Goal: Information Seeking & Learning: Find specific fact

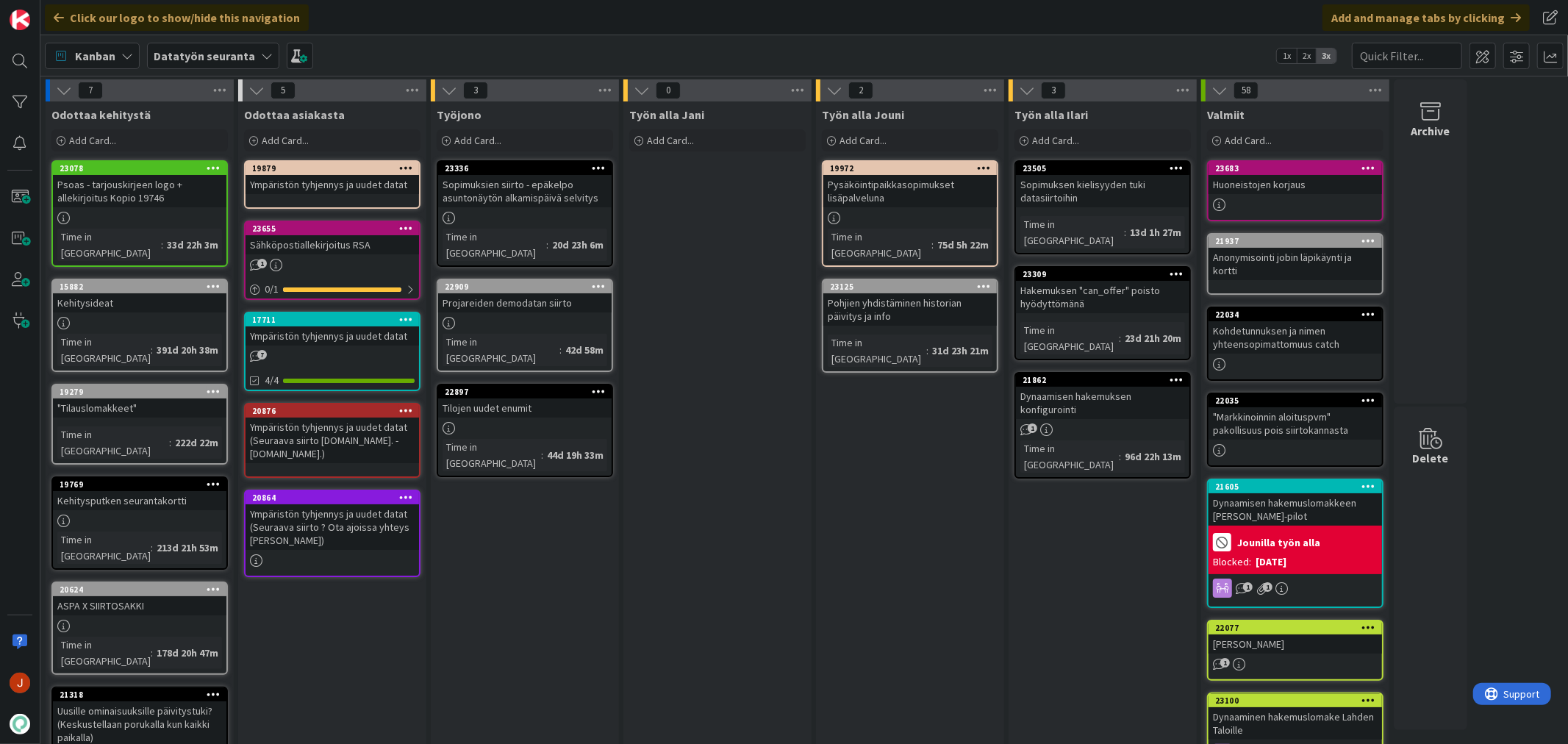
click at [347, 236] on div "Sähköpostiallekirjoitus RSA" at bounding box center [332, 245] width 174 height 19
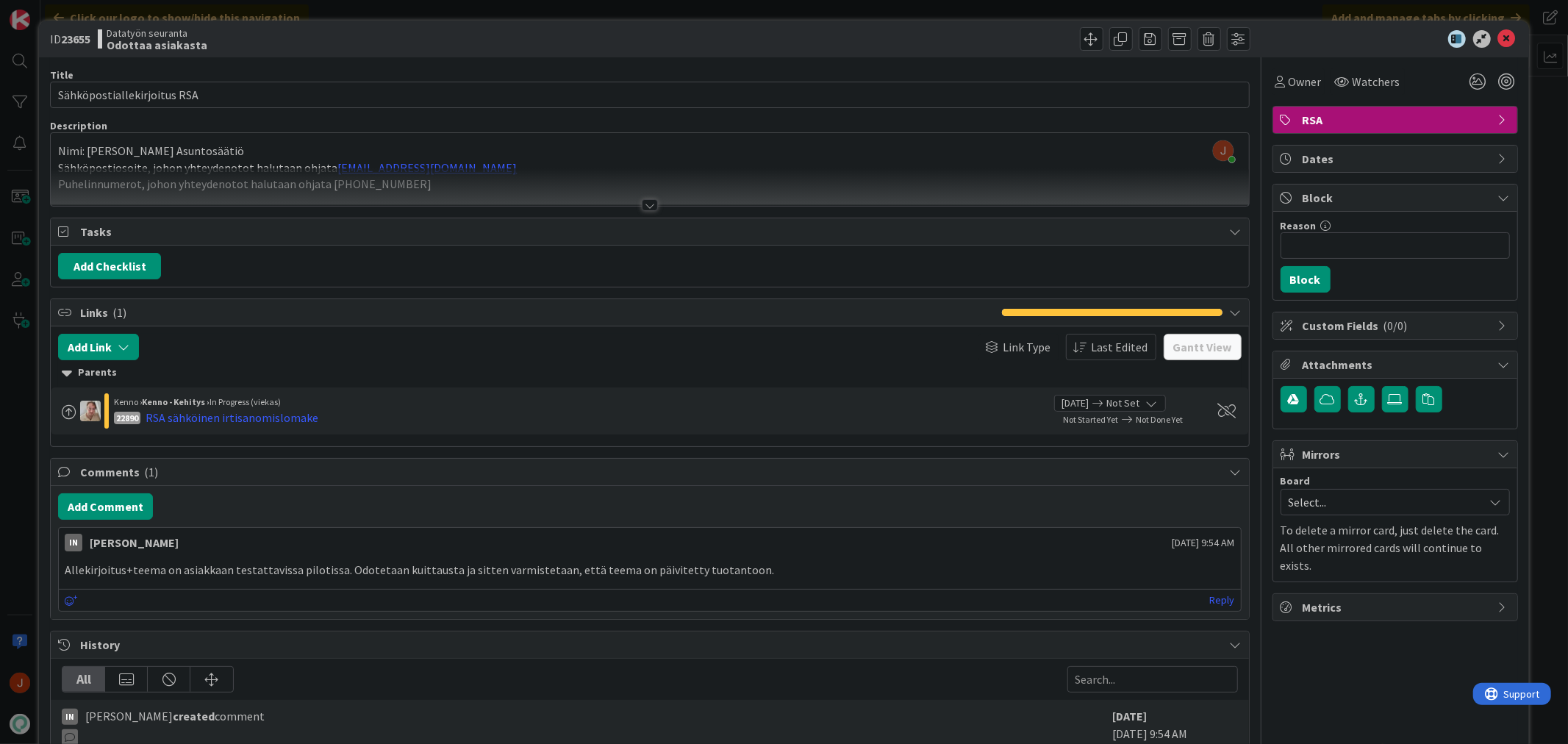
click at [641, 202] on div at bounding box center [650, 205] width 16 height 11
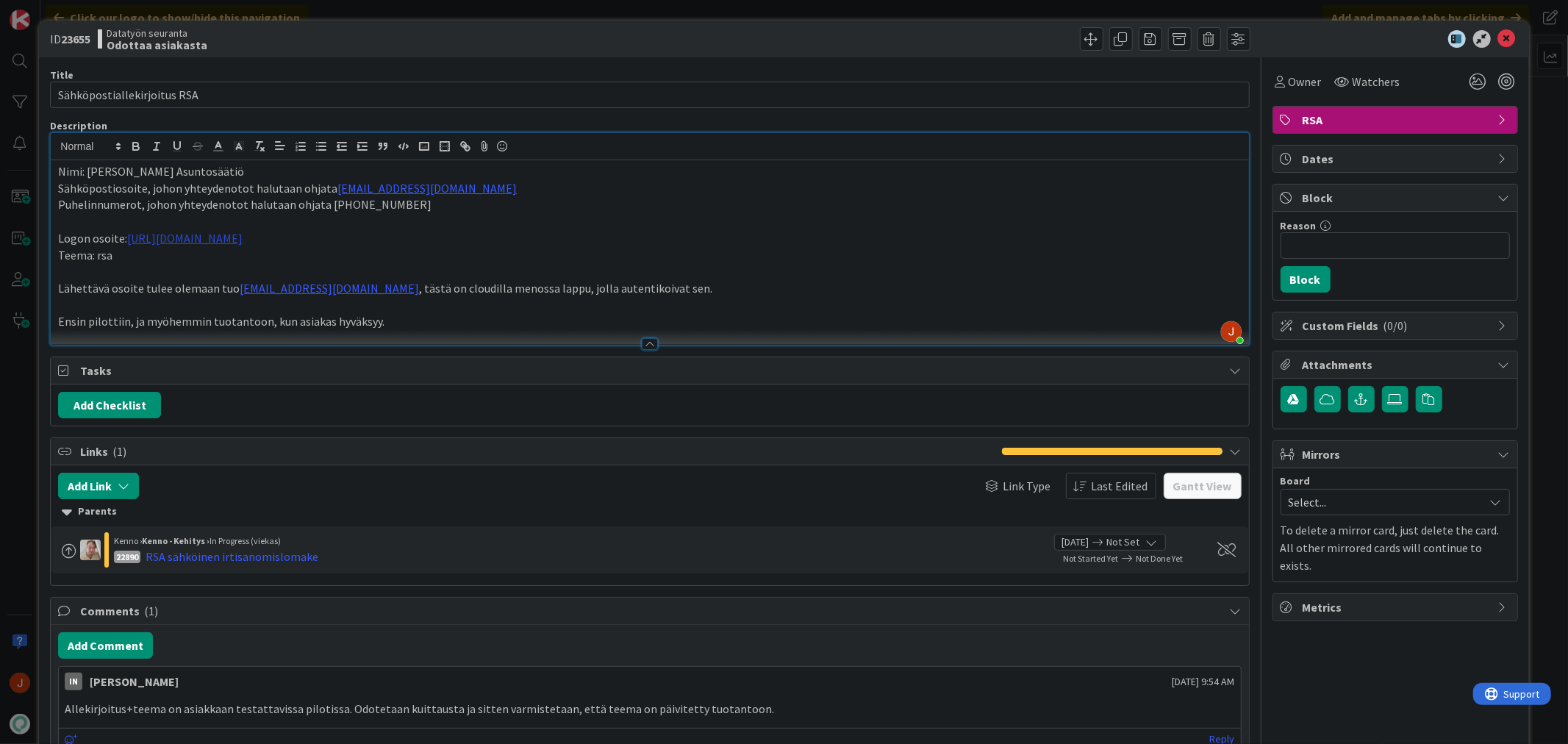
click at [243, 241] on link "[URL][DOMAIN_NAME]" at bounding box center [185, 238] width 115 height 15
click at [604, 240] on p "Logon osoite: [URL][DOMAIN_NAME]" at bounding box center [650, 238] width 1183 height 17
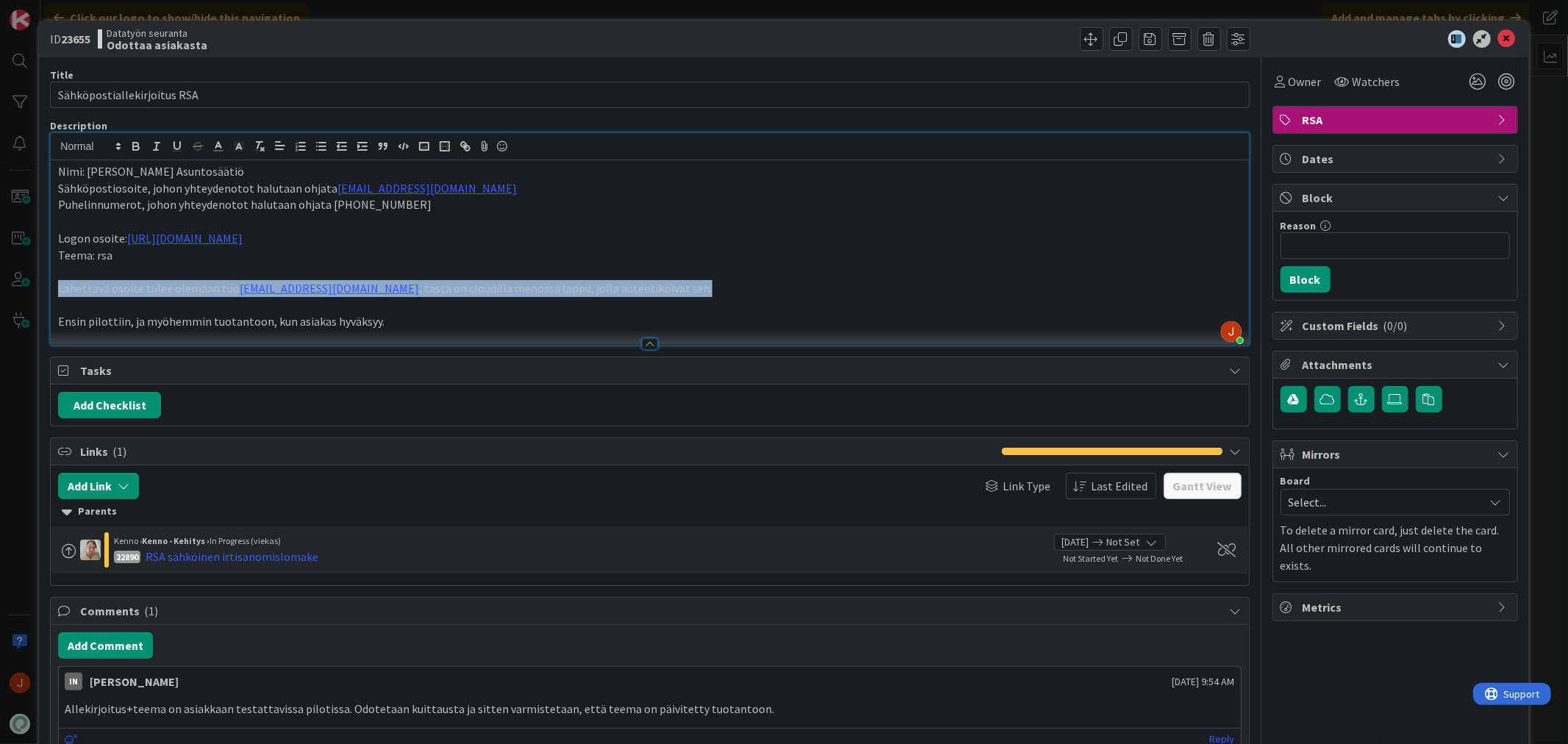
drag, startPoint x: 55, startPoint y: 288, endPoint x: 583, endPoint y: 287, distance: 528.0
click at [583, 287] on div "Nimi: Raahen Seudun Asuntosäätiö Sähköpostiosoite, johon yhteydenotot halutaan …" at bounding box center [649, 252] width 1198 height 184
click at [583, 287] on p "Lähettävä osoite tulee olemaan tuo [EMAIL_ADDRESS][DOMAIN_NAME] , tästä on clou…" at bounding box center [650, 288] width 1183 height 17
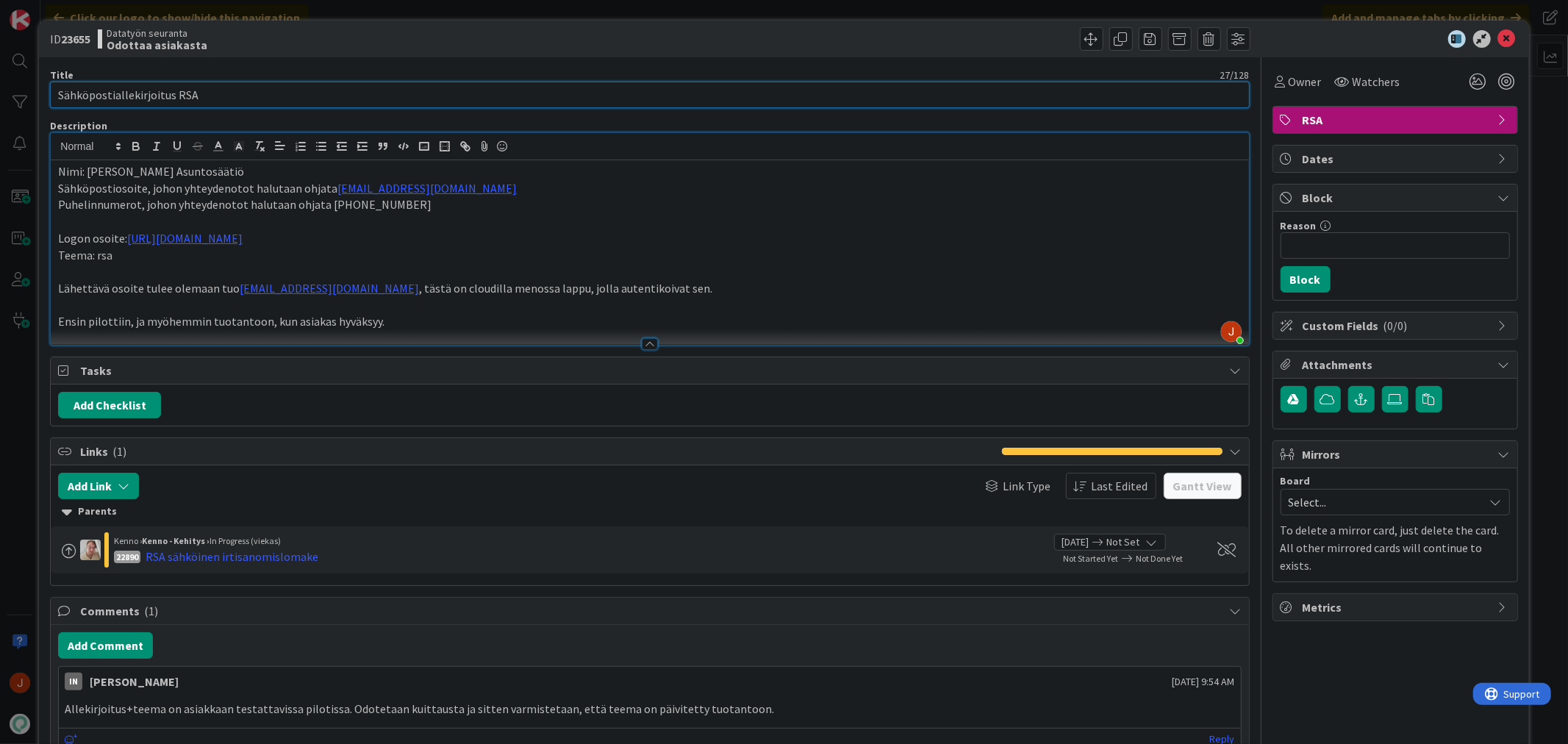
drag, startPoint x: 206, startPoint y: 96, endPoint x: 19, endPoint y: 86, distance: 187.3
click at [19, 86] on div "ID 23655 Datatyön seuranta Odottaa asiakasta Title 27 / 128 Sähköpostiallekirjo…" at bounding box center [784, 372] width 1568 height 744
click at [194, 100] on input "Sähköpostiallekirjoitus RSA" at bounding box center [650, 94] width 1199 height 27
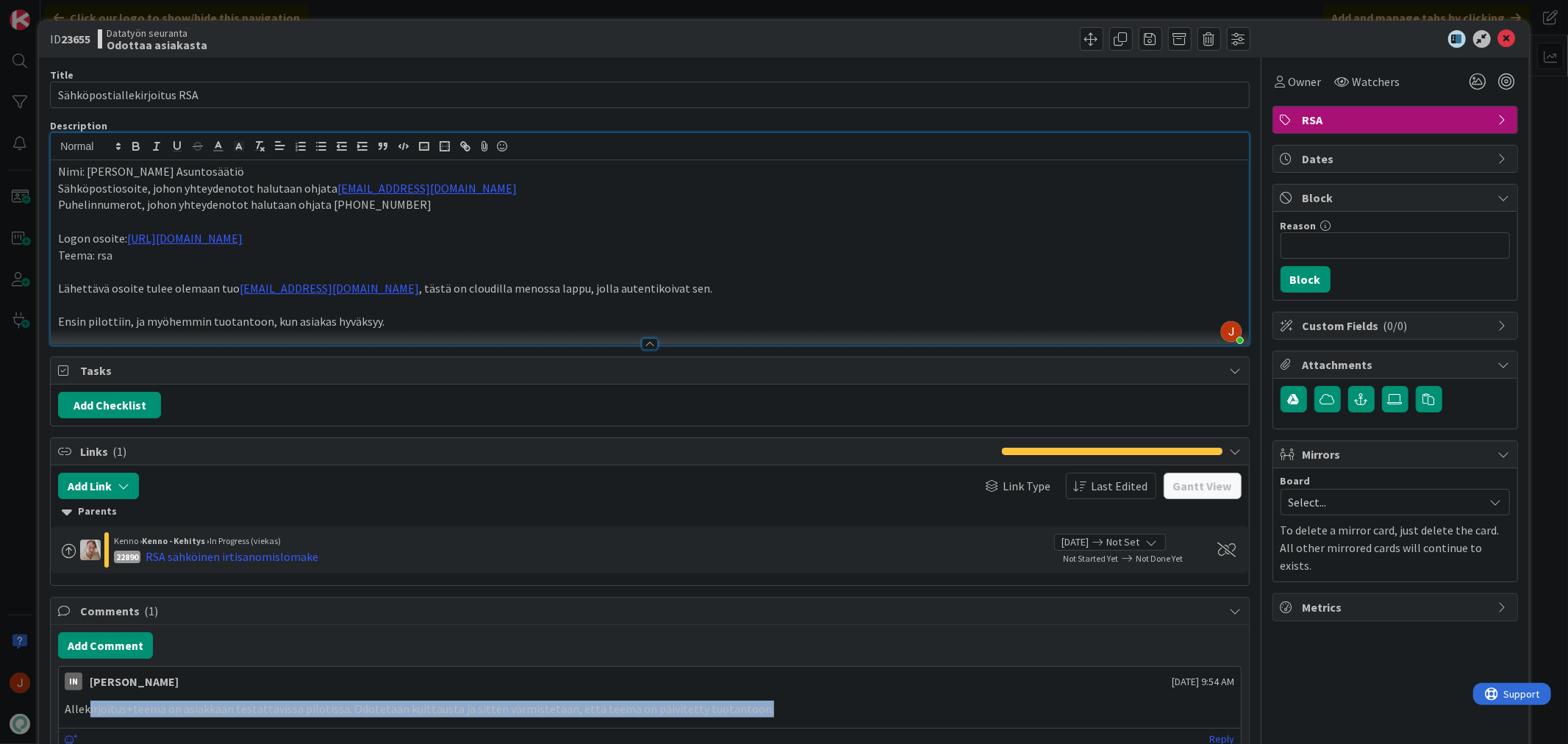
drag, startPoint x: 90, startPoint y: 713, endPoint x: 741, endPoint y: 711, distance: 651.0
click at [741, 711] on p "Allekirjoitus+teema on asiakkaan testattavissa pilotissa. Odotetaan kuittausta …" at bounding box center [650, 709] width 1169 height 17
click at [772, 709] on p "Allekirjoitus+teema on asiakkaan testattavissa pilotissa. Odotetaan kuittausta …" at bounding box center [650, 709] width 1169 height 17
click at [736, 713] on p "Allekirjoitus+teema on asiakkaan testattavissa pilotissa. Odotetaan kuittausta …" at bounding box center [650, 709] width 1169 height 17
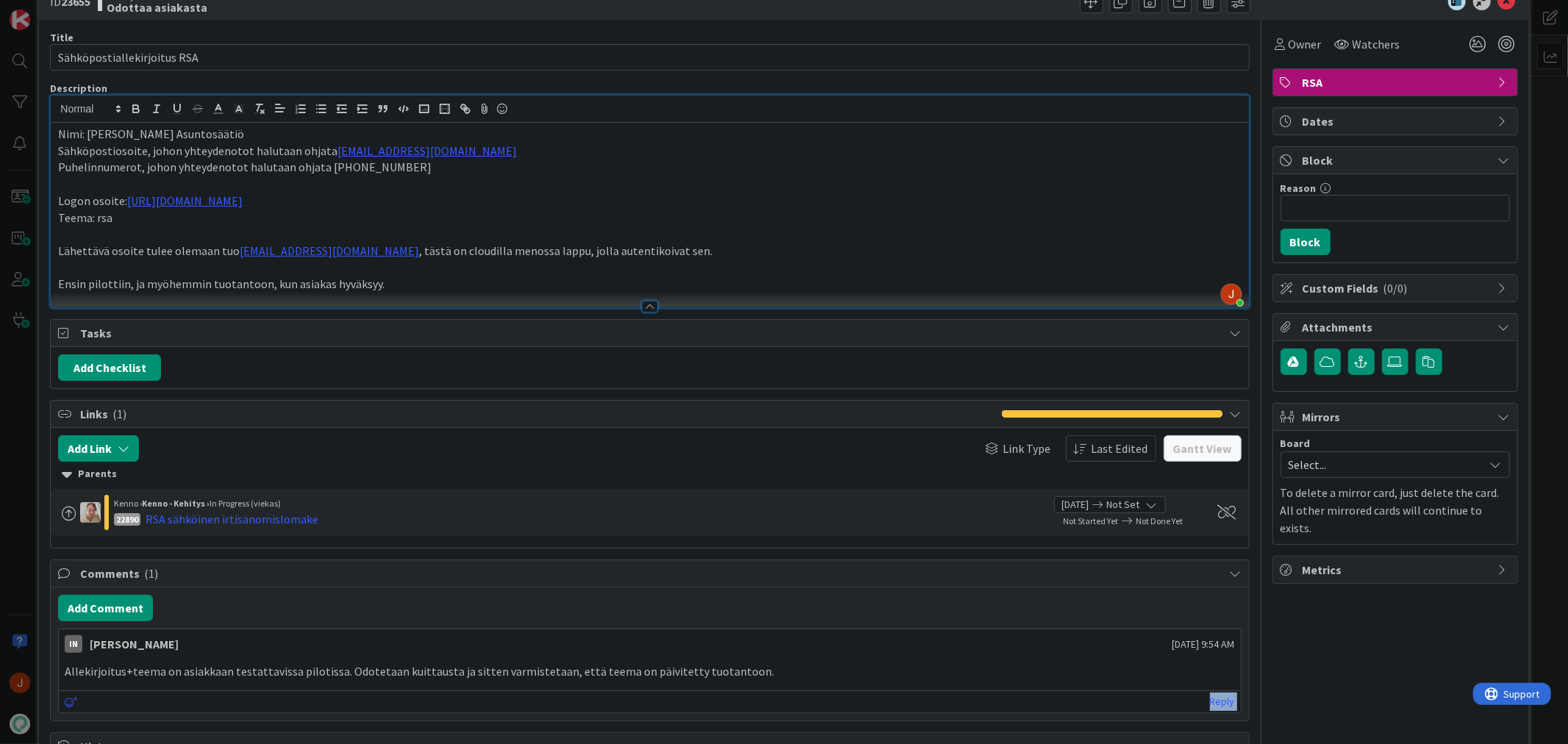
scroll to position [115, 0]
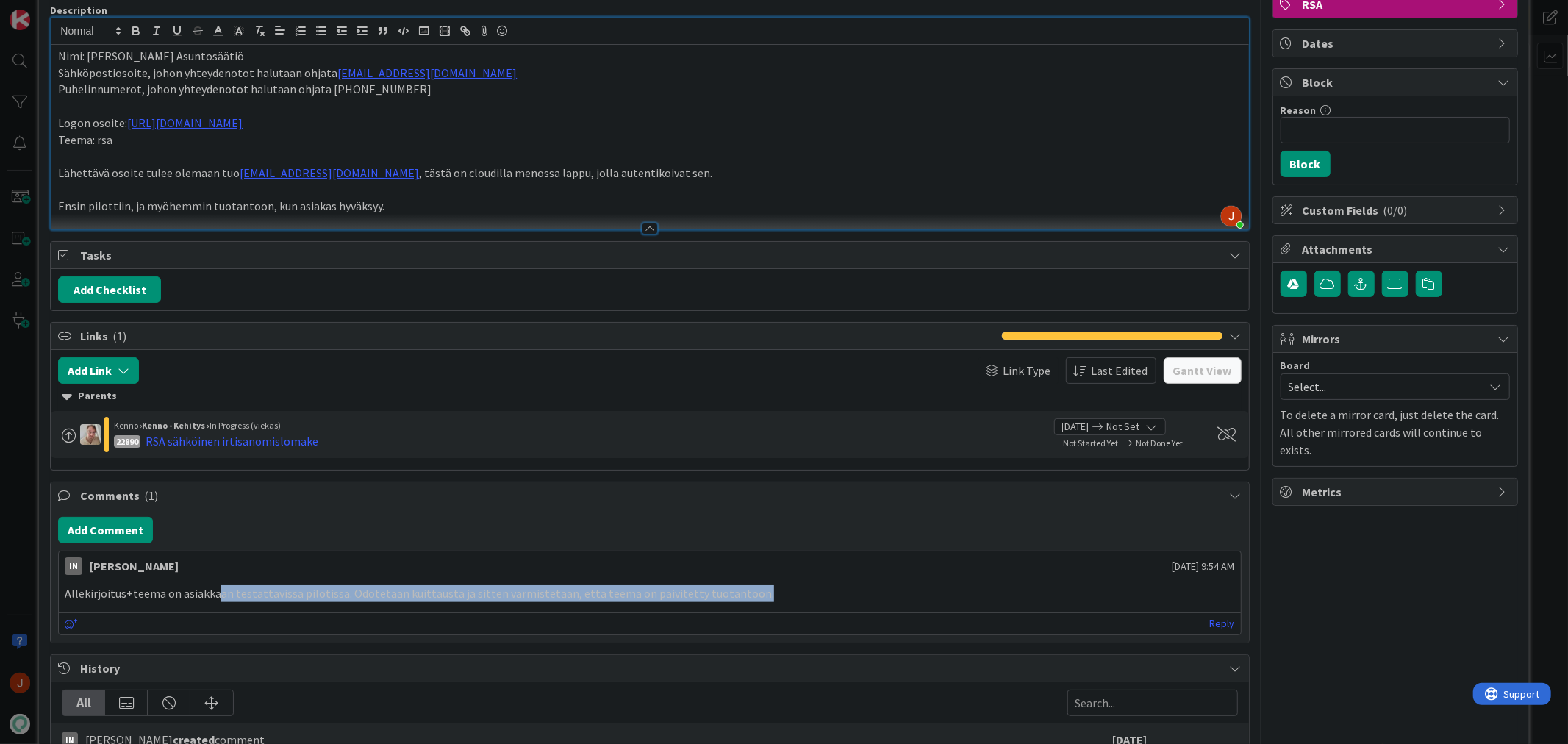
drag, startPoint x: 754, startPoint y: 710, endPoint x: 212, endPoint y: 604, distance: 552.3
click at [212, 604] on div "Allekirjoitus+teema on asiakkaan testattavissa pilotissa. Odotetaan kuittausta …" at bounding box center [649, 593] width 1181 height 28
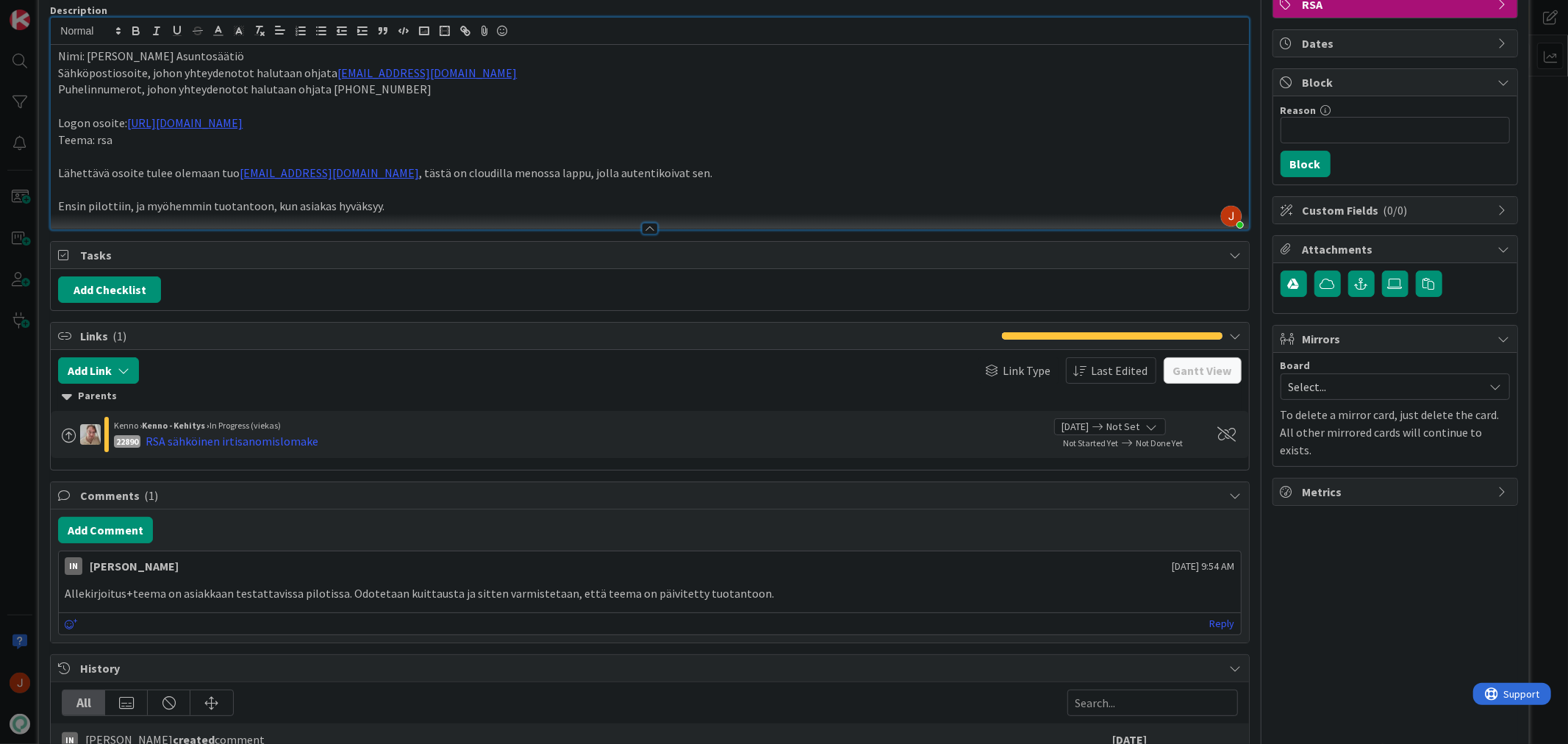
click at [477, 176] on p "Lähettävä osoite tulee olemaan tuo [EMAIL_ADDRESS][DOMAIN_NAME] , tästä on clou…" at bounding box center [650, 173] width 1183 height 17
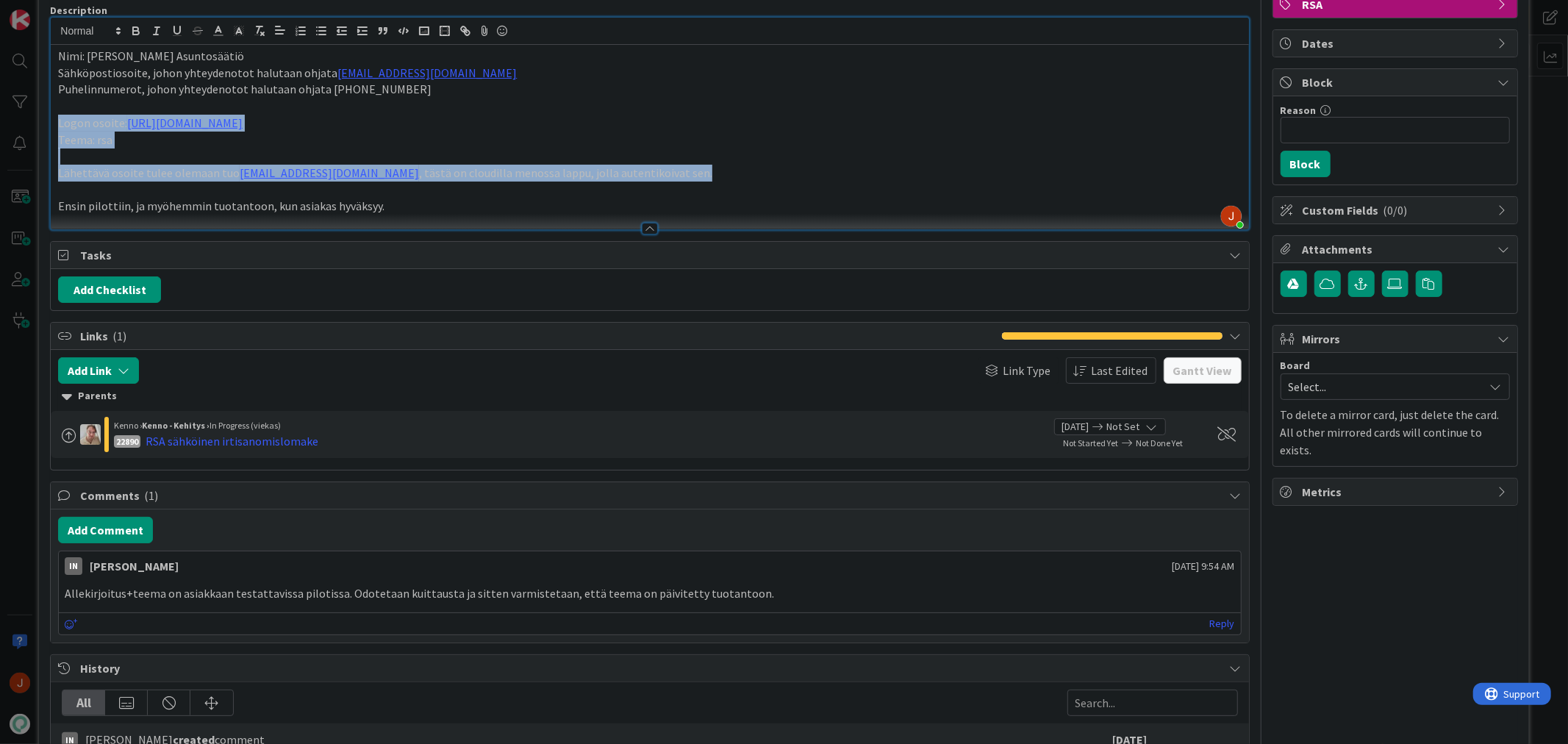
drag, startPoint x: 577, startPoint y: 172, endPoint x: 58, endPoint y: 127, distance: 520.9
click at [58, 127] on div "Nimi: Raahen Seudun Asuntosäätiö Sähköpostiosoite, johon yhteydenotot halutaan …" at bounding box center [649, 136] width 1198 height 184
click at [105, 178] on p "Lähettävä osoite tulee olemaan tuo [EMAIL_ADDRESS][DOMAIN_NAME] , tästä on clou…" at bounding box center [650, 173] width 1183 height 17
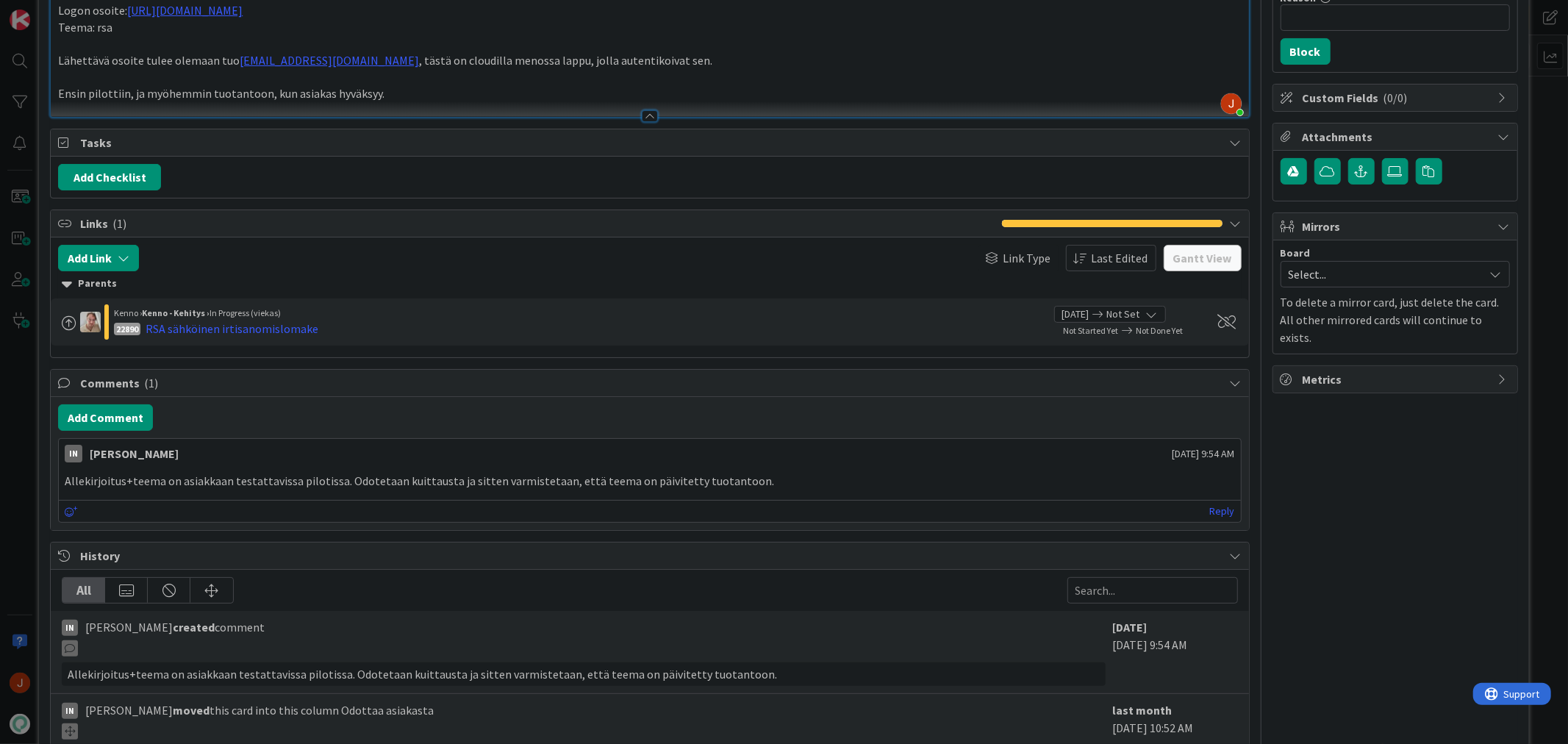
scroll to position [0, 0]
